Goal: Information Seeking & Learning: Understand process/instructions

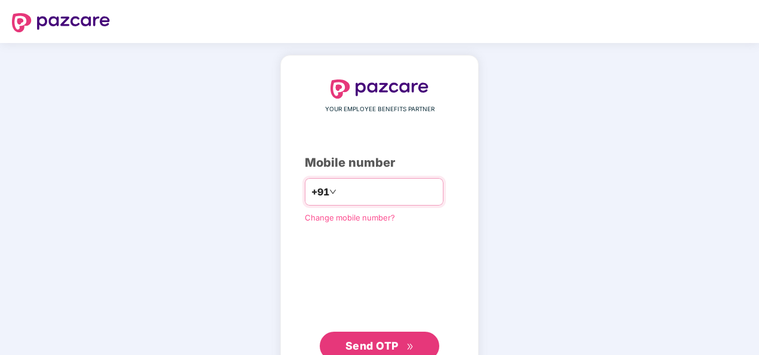
drag, startPoint x: 0, startPoint y: 0, endPoint x: 339, endPoint y: 196, distance: 392.0
click at [339, 196] on input "number" at bounding box center [388, 191] width 98 height 19
click at [339, 191] on input "**********" at bounding box center [388, 191] width 98 height 19
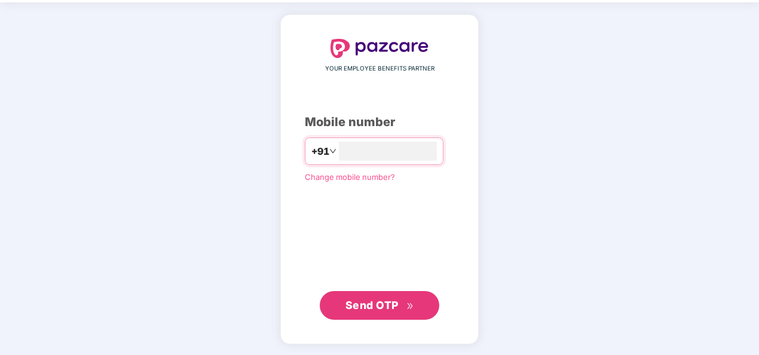
type input "**********"
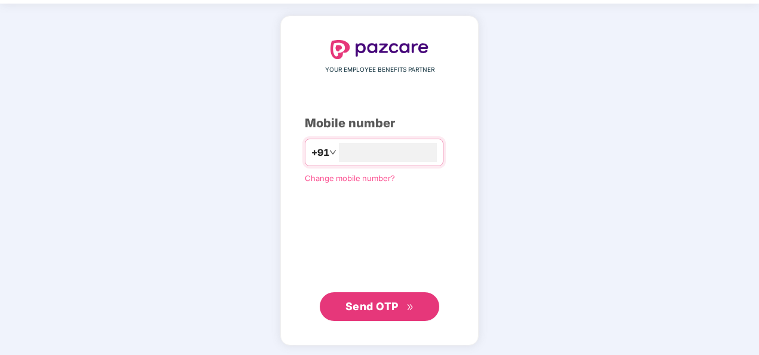
click at [367, 301] on span "Send OTP" at bounding box center [371, 306] width 53 height 13
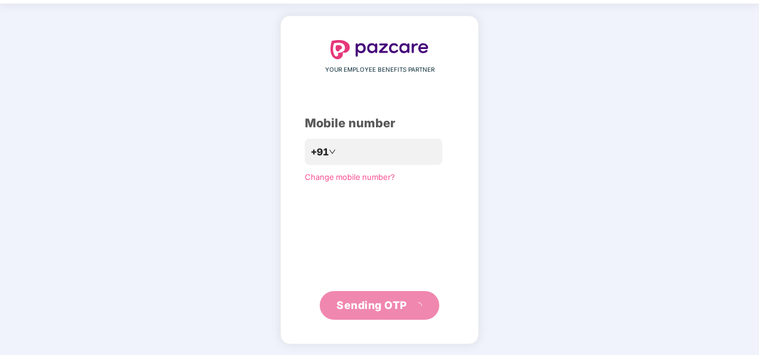
scroll to position [35, 0]
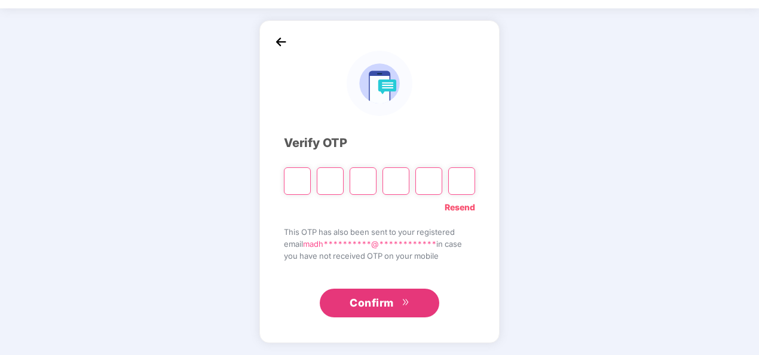
type input "*"
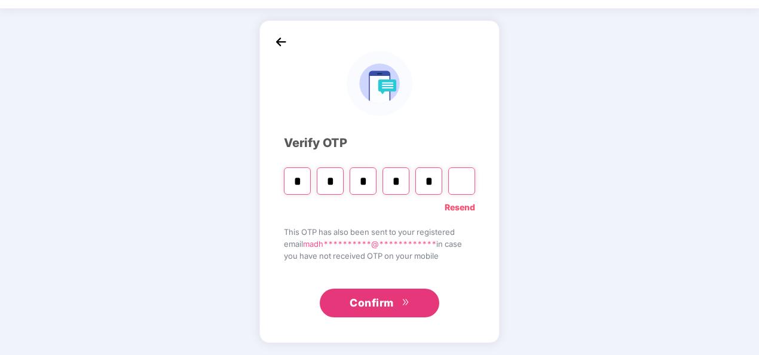
type input "*"
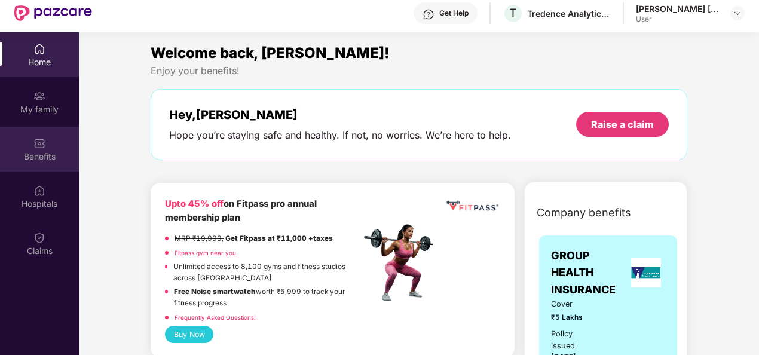
click at [45, 155] on div "Benefits" at bounding box center [39, 157] width 79 height 12
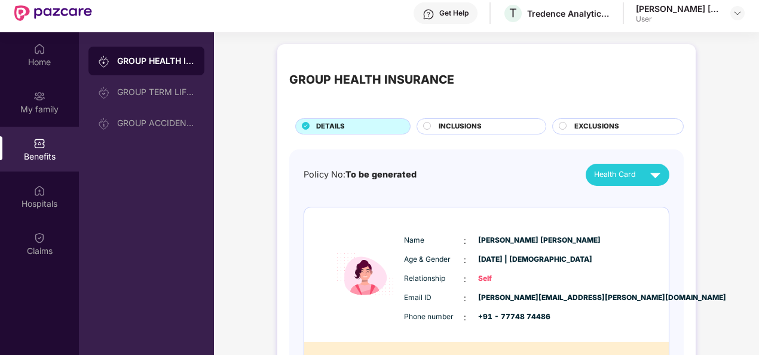
click at [604, 183] on div "Health Card" at bounding box center [630, 174] width 72 height 21
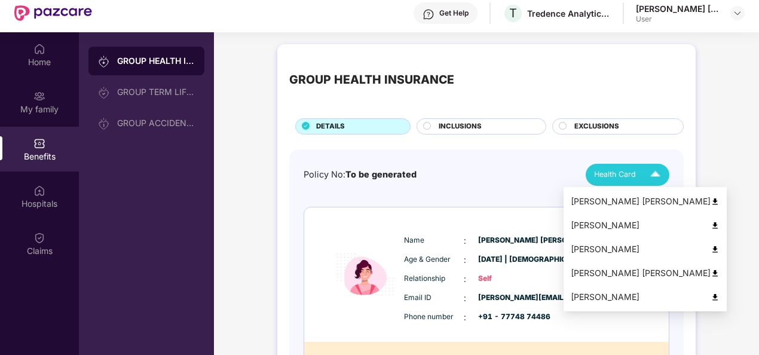
click at [605, 249] on div "[PERSON_NAME]" at bounding box center [645, 249] width 149 height 13
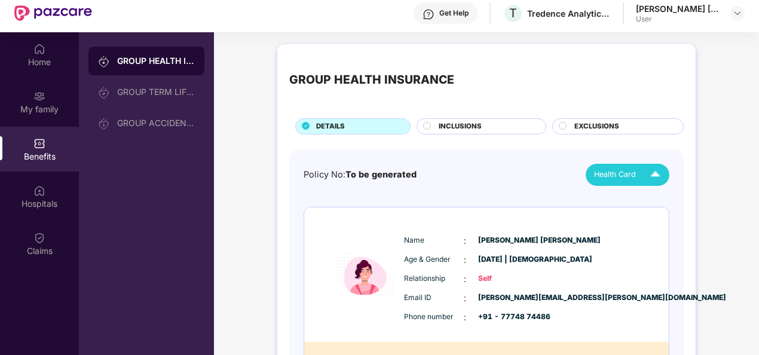
click at [625, 178] on span "Health Card" at bounding box center [615, 175] width 42 height 12
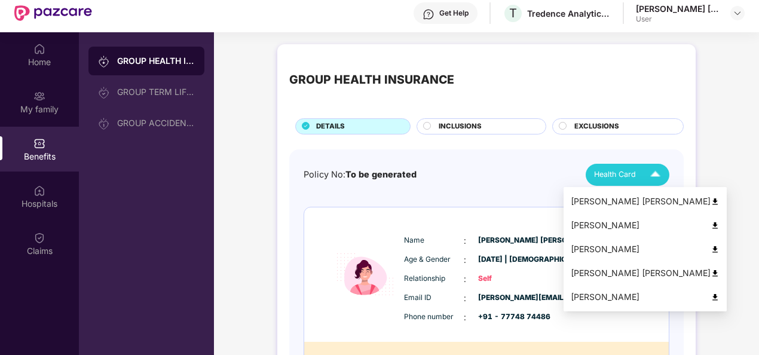
click at [607, 267] on div "[PERSON_NAME] [PERSON_NAME]" at bounding box center [645, 273] width 149 height 13
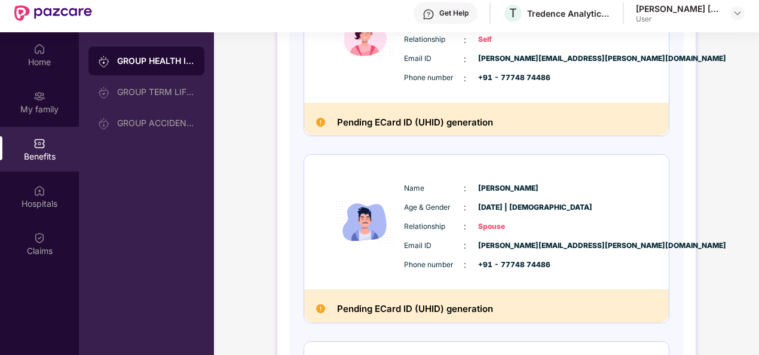
scroll to position [418, 0]
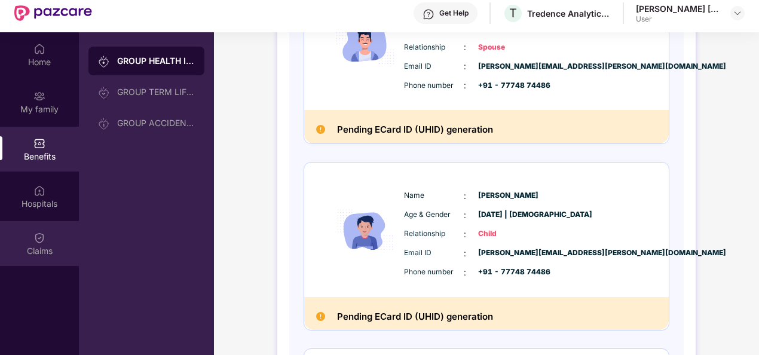
click at [42, 234] on img at bounding box center [39, 238] width 12 height 12
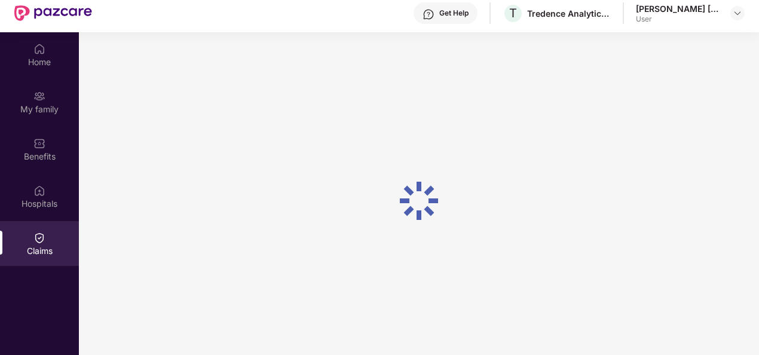
scroll to position [0, 0]
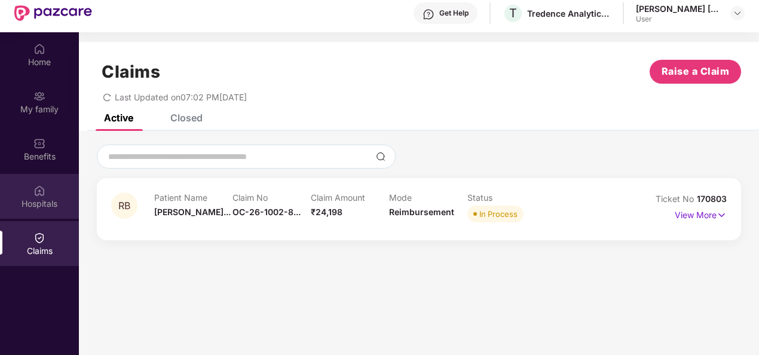
click at [42, 196] on img at bounding box center [39, 191] width 12 height 12
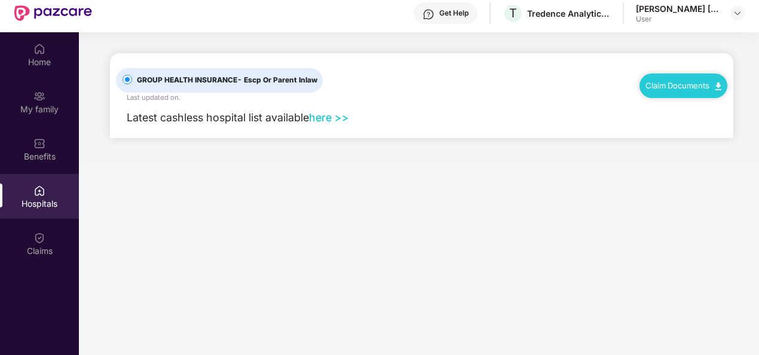
click at [670, 69] on div "Claim Documents" at bounding box center [683, 78] width 88 height 39
click at [669, 91] on div "Claim Documents" at bounding box center [683, 86] width 88 height 24
click at [715, 82] on img at bounding box center [718, 86] width 6 height 8
click at [696, 128] on link "Claim Process" at bounding box center [689, 131] width 78 height 26
click at [333, 115] on link "here >>" at bounding box center [329, 117] width 40 height 13
